Goal: Transaction & Acquisition: Download file/media

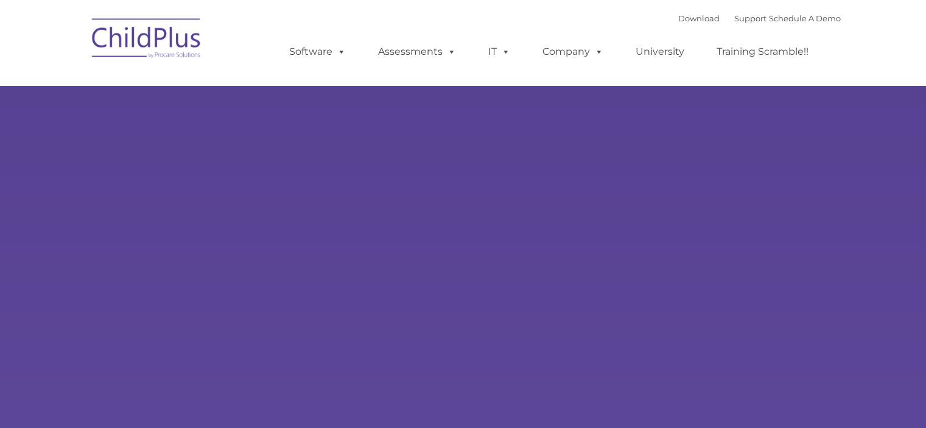
type input ""
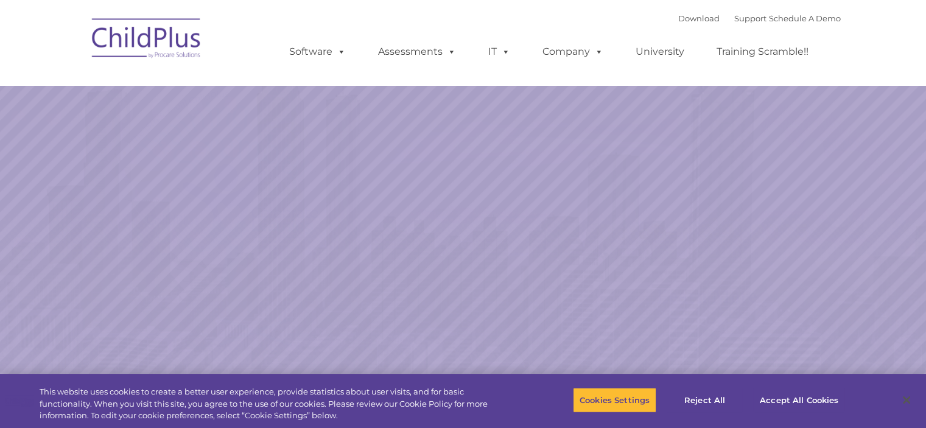
select select "MEDIUM"
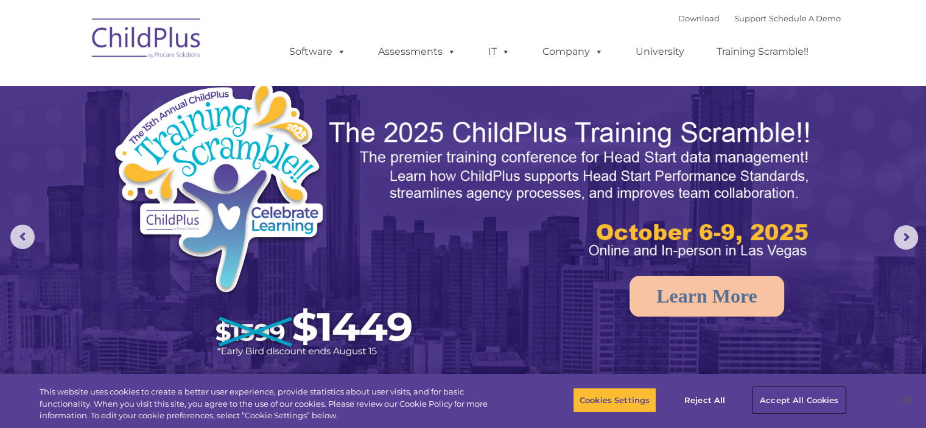
click at [817, 401] on button "Accept All Cookies" at bounding box center [799, 400] width 92 height 26
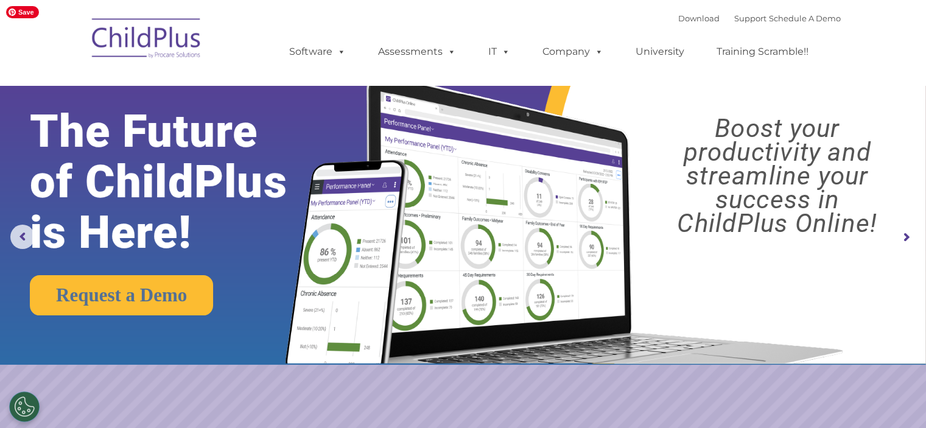
click at [125, 37] on img at bounding box center [147, 40] width 122 height 61
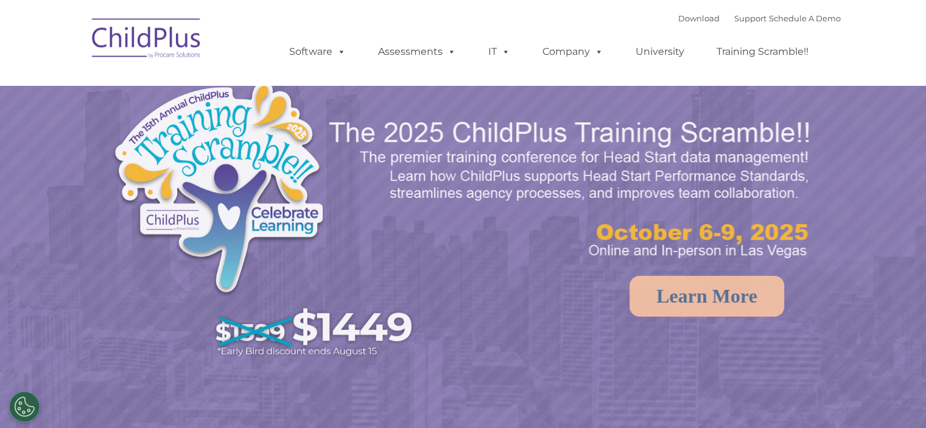
select select "MEDIUM"
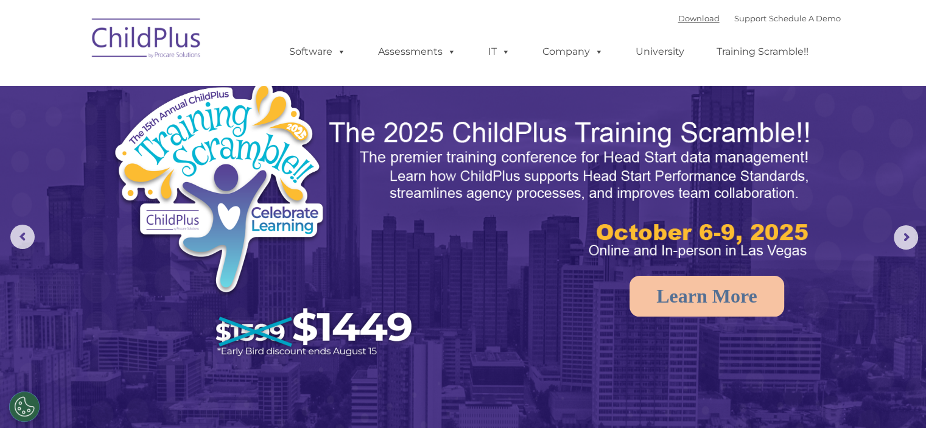
click at [678, 19] on link "Download" at bounding box center [698, 18] width 41 height 10
